Goal: Navigation & Orientation: Go to known website

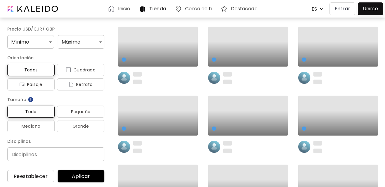
click at [340, 12] on p "Entrar" at bounding box center [341, 8] width 15 height 7
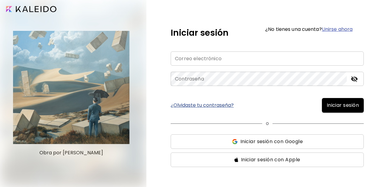
type input "**********"
click at [341, 105] on span "Iniciar sesión" at bounding box center [343, 105] width 32 height 7
